Goal: Information Seeking & Learning: Learn about a topic

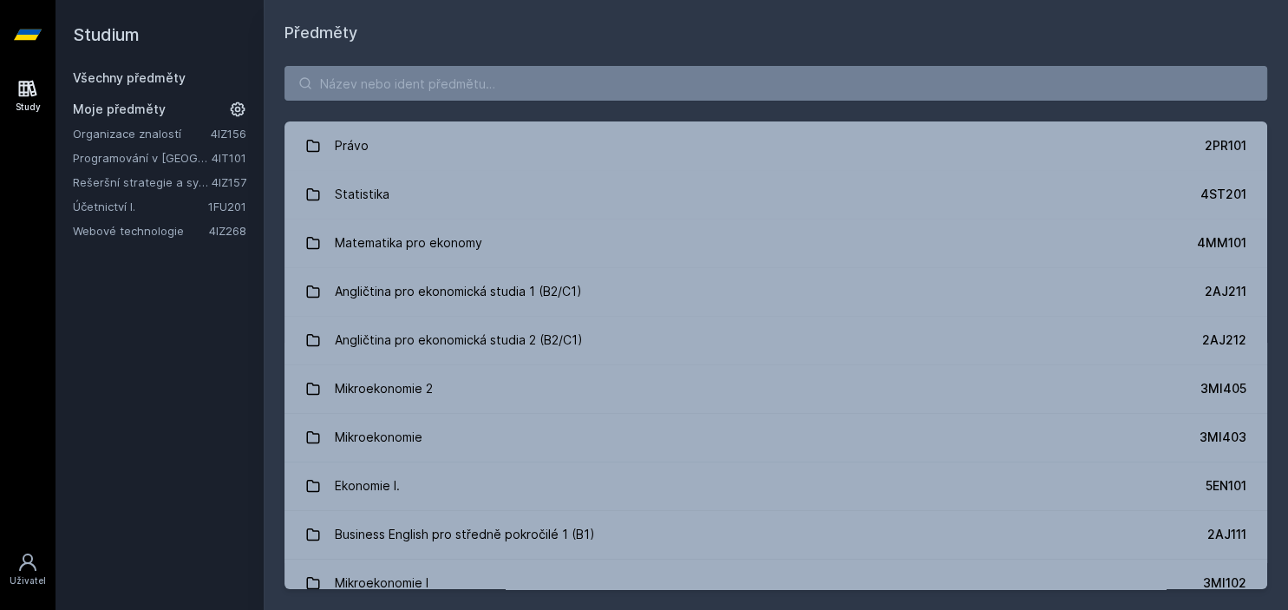
click at [534, 154] on link "Právo 2PR101" at bounding box center [775, 145] width 983 height 49
click at [462, 94] on input "search" at bounding box center [775, 83] width 983 height 35
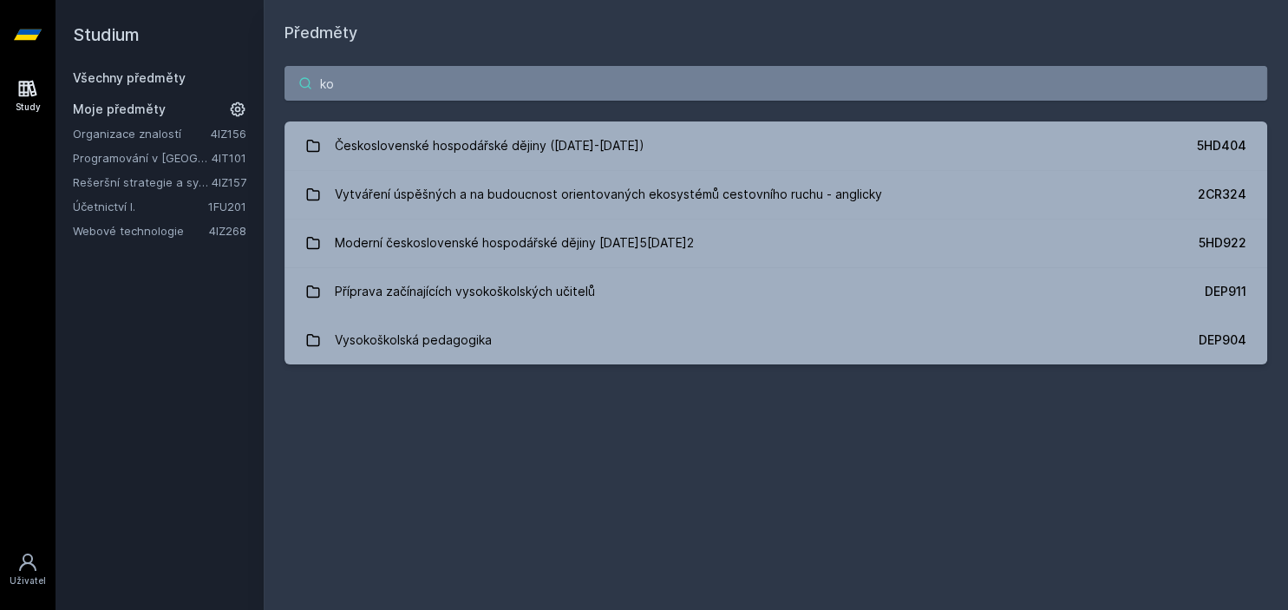
type input "k"
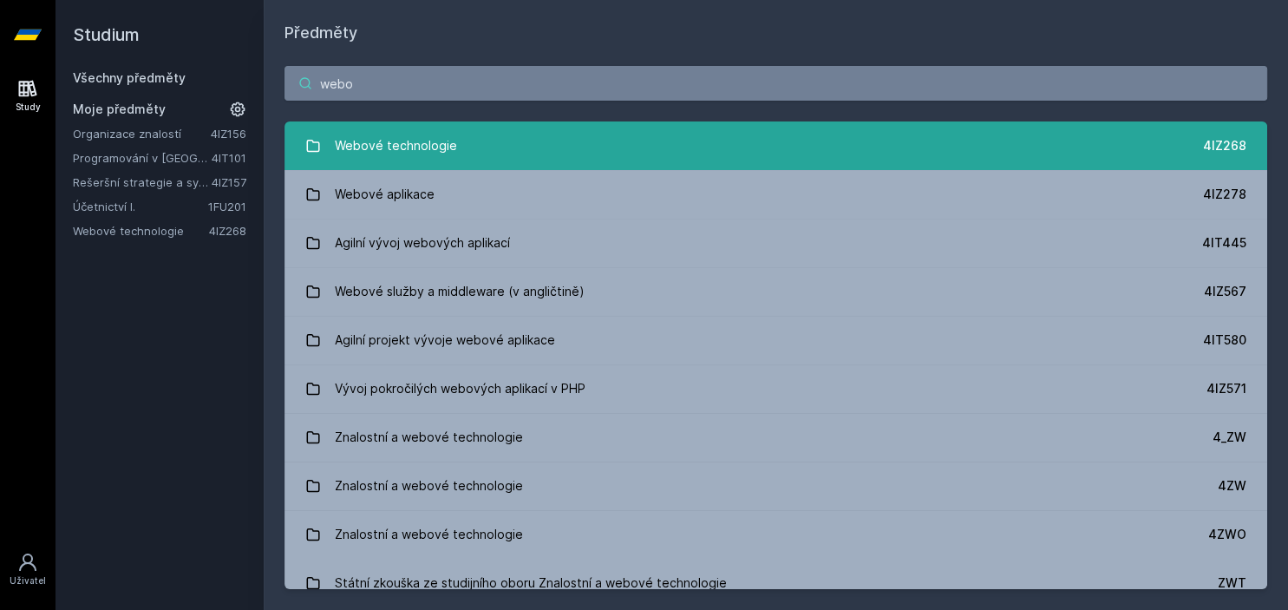
type input "webo"
click at [566, 151] on link "Webové technologie 4IZ268" at bounding box center [775, 145] width 983 height 49
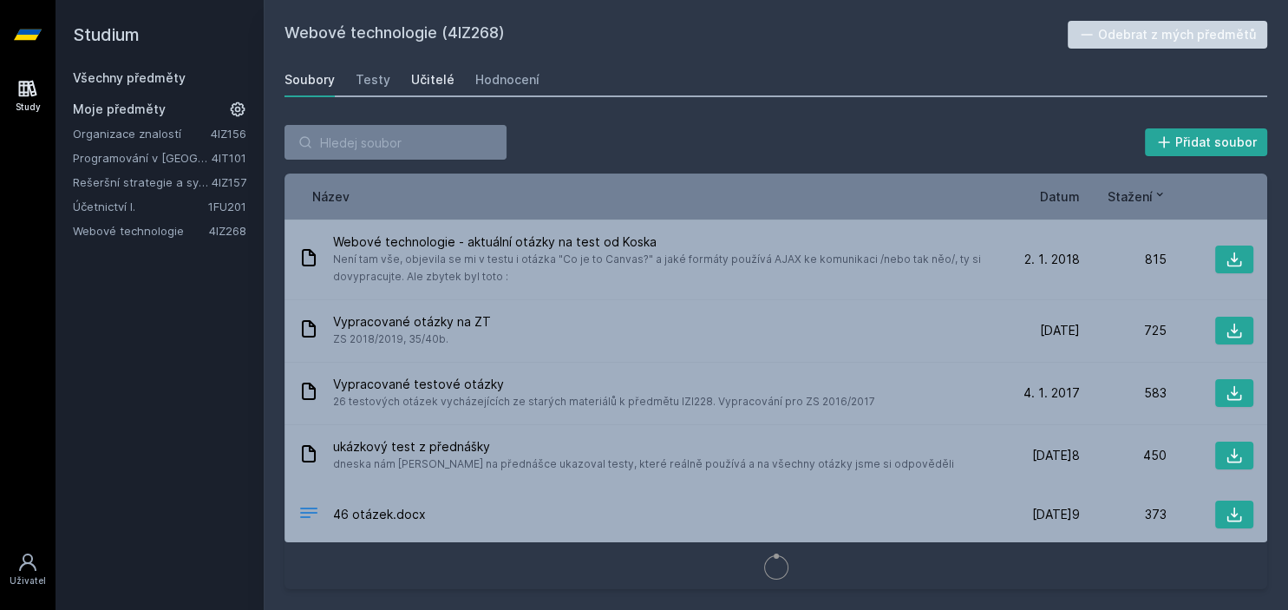
click at [418, 84] on div "Učitelé" at bounding box center [432, 79] width 43 height 17
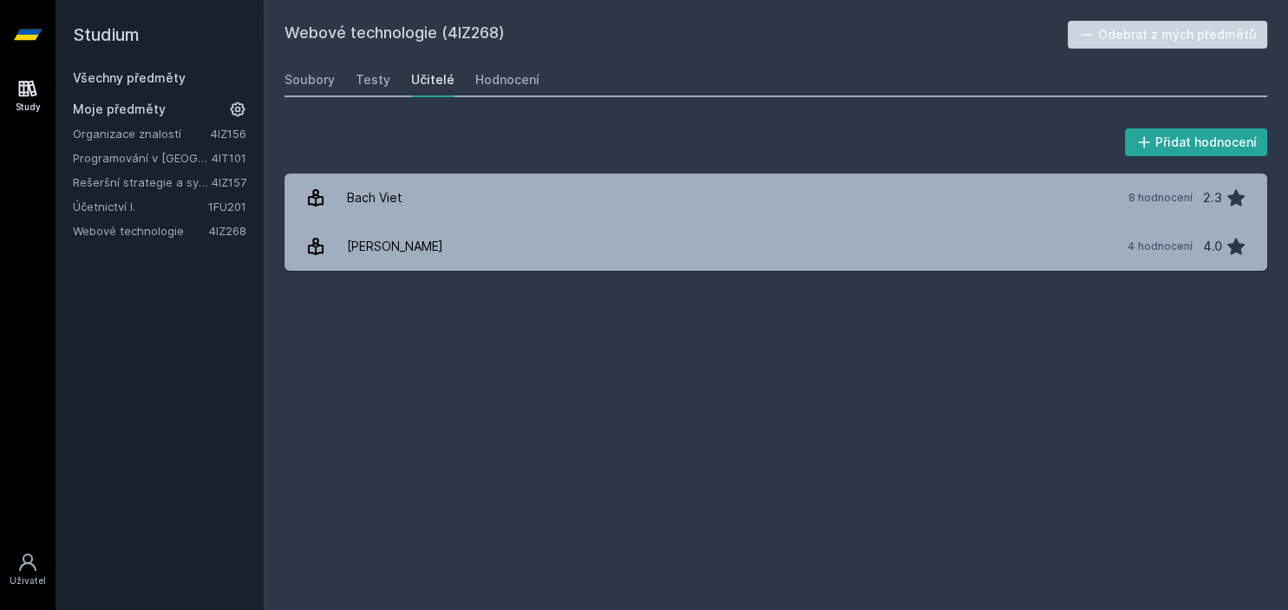
click at [119, 83] on link "Všechny předměty" at bounding box center [129, 77] width 113 height 15
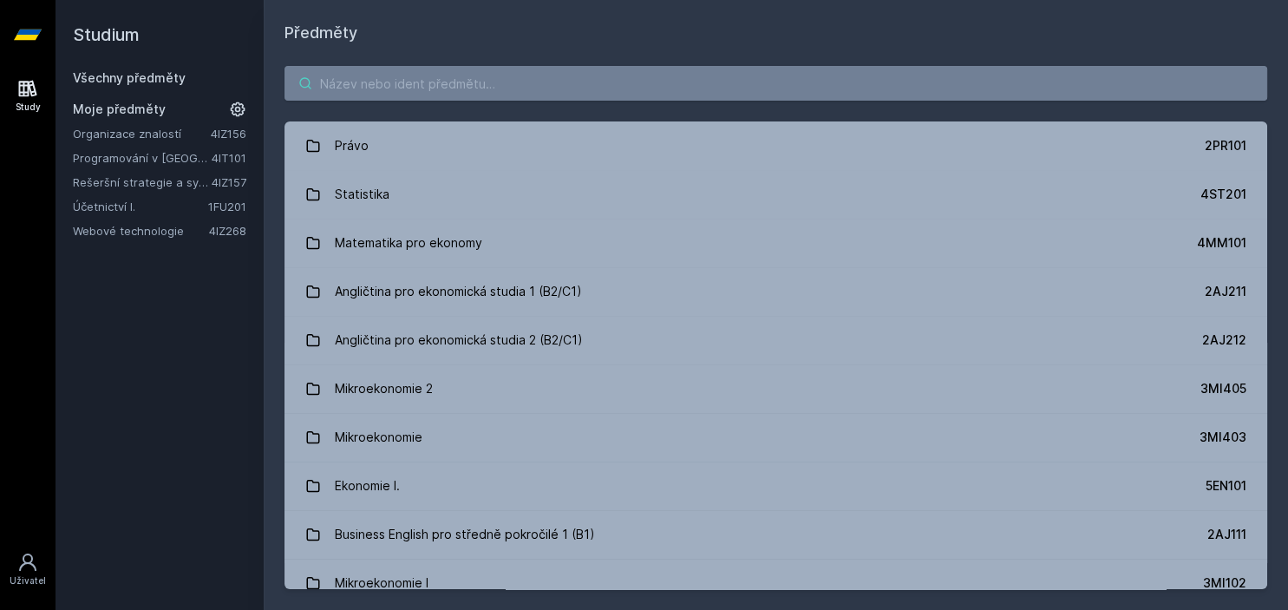
click at [585, 100] on input "search" at bounding box center [775, 83] width 983 height 35
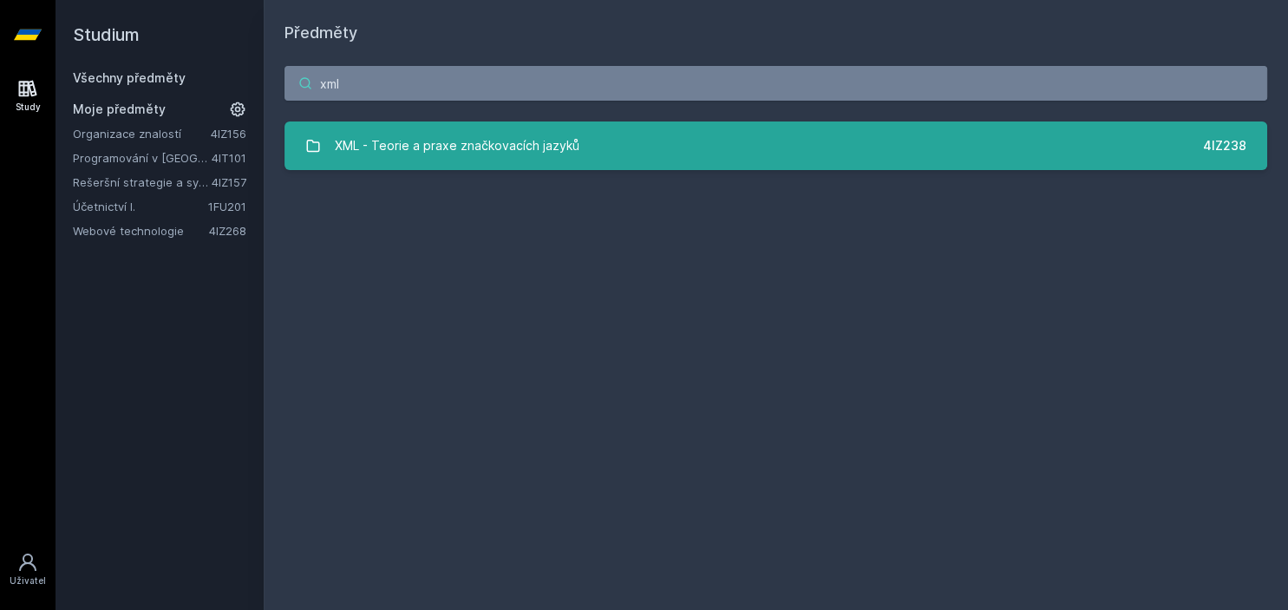
type input "xml"
click at [432, 134] on div "XML - Teorie a praxe značkovacích jazyků" at bounding box center [457, 145] width 245 height 35
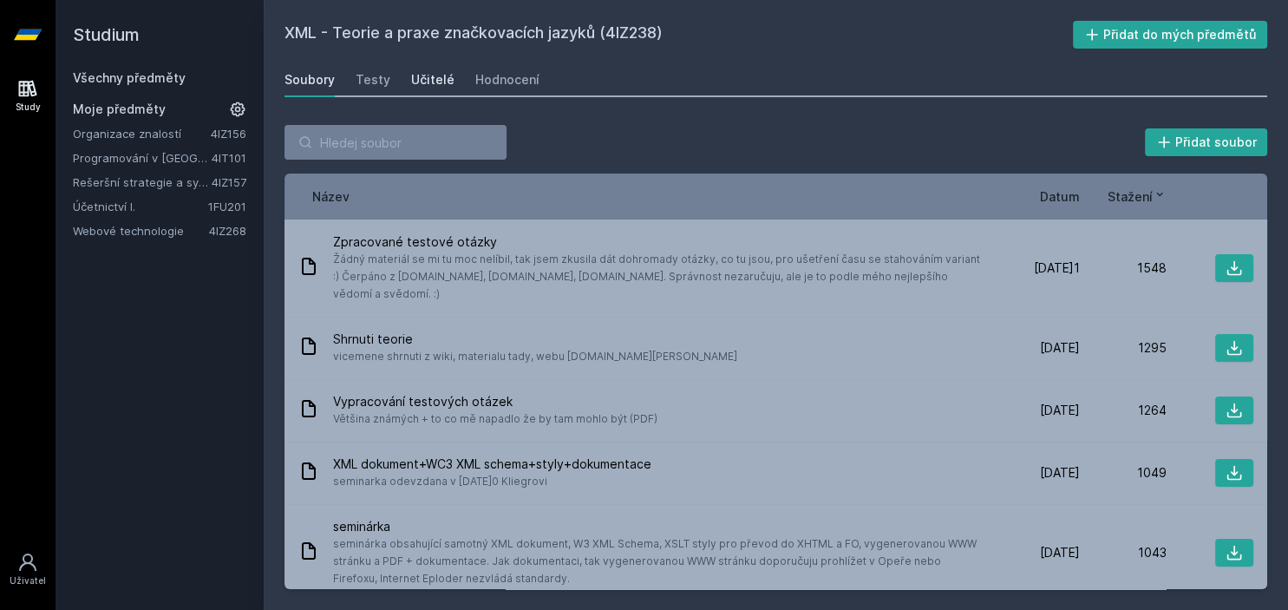
click at [421, 90] on link "Učitelé" at bounding box center [432, 79] width 43 height 35
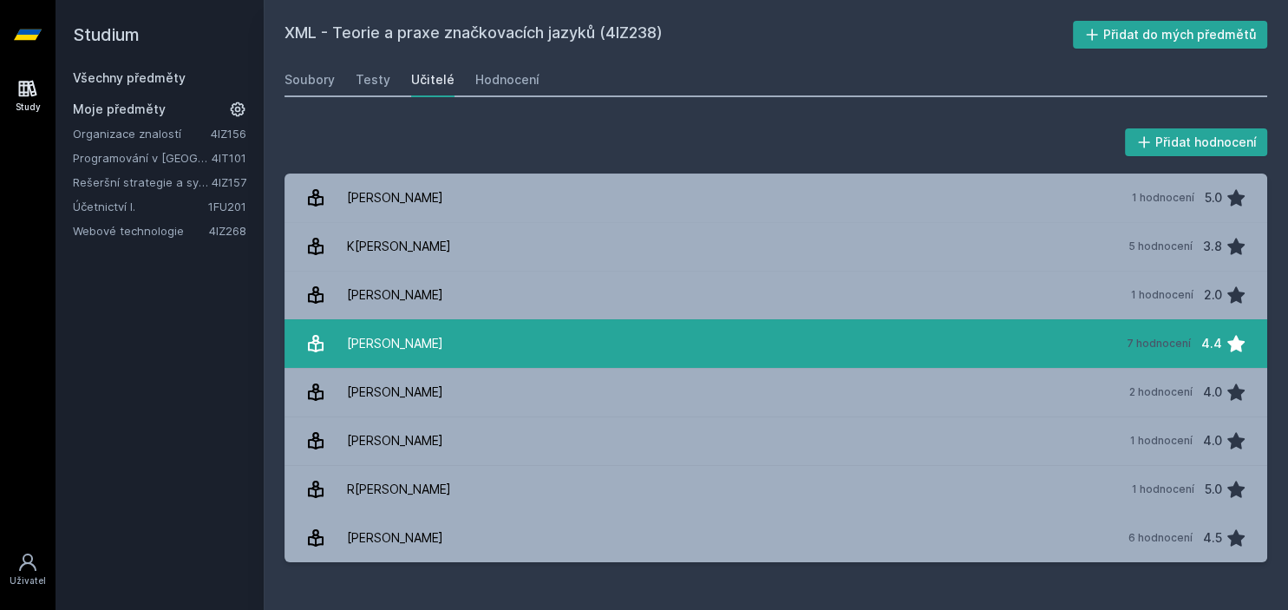
click at [454, 350] on link "[PERSON_NAME] 7 hodnocení 4.4" at bounding box center [775, 343] width 983 height 49
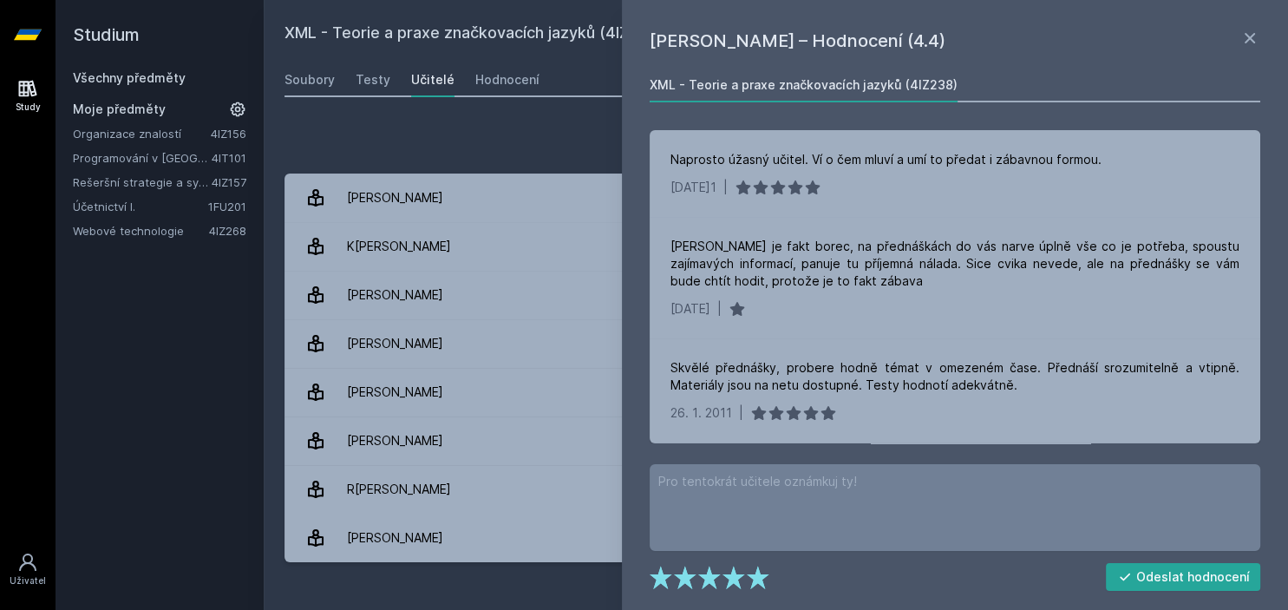
click at [547, 134] on div "Přidat hodnocení" at bounding box center [775, 142] width 983 height 35
click at [1254, 37] on icon at bounding box center [1249, 38] width 21 height 21
